Goal: Navigation & Orientation: Find specific page/section

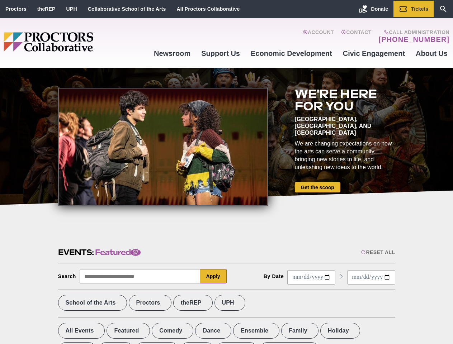
click at [226, 172] on div at bounding box center [163, 147] width 210 height 118
click at [377, 252] on div "Reset All" at bounding box center [377, 252] width 34 height 6
click at [213, 276] on button "Apply" at bounding box center [213, 276] width 27 height 14
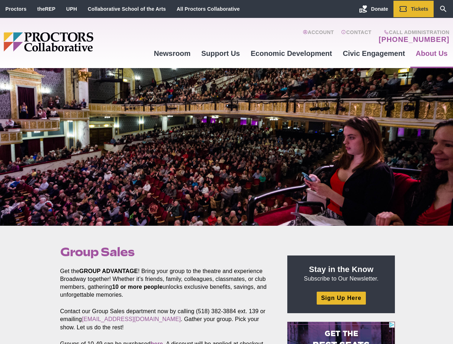
click at [226, 172] on div at bounding box center [226, 147] width 453 height 158
